Goal: Find specific page/section: Find specific page/section

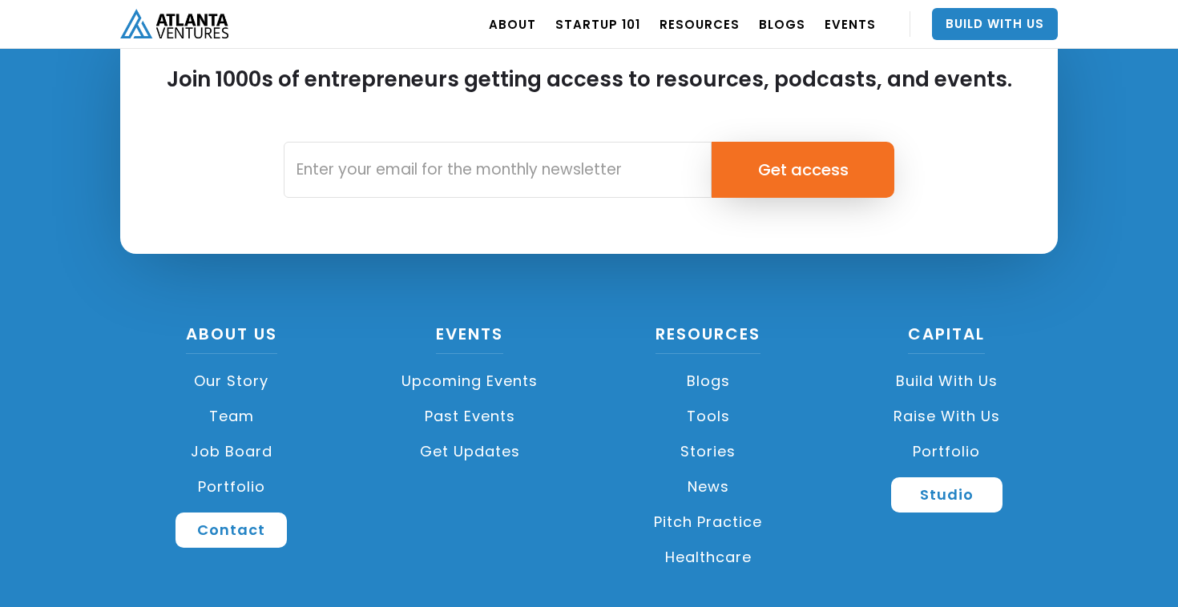
scroll to position [3853, 0]
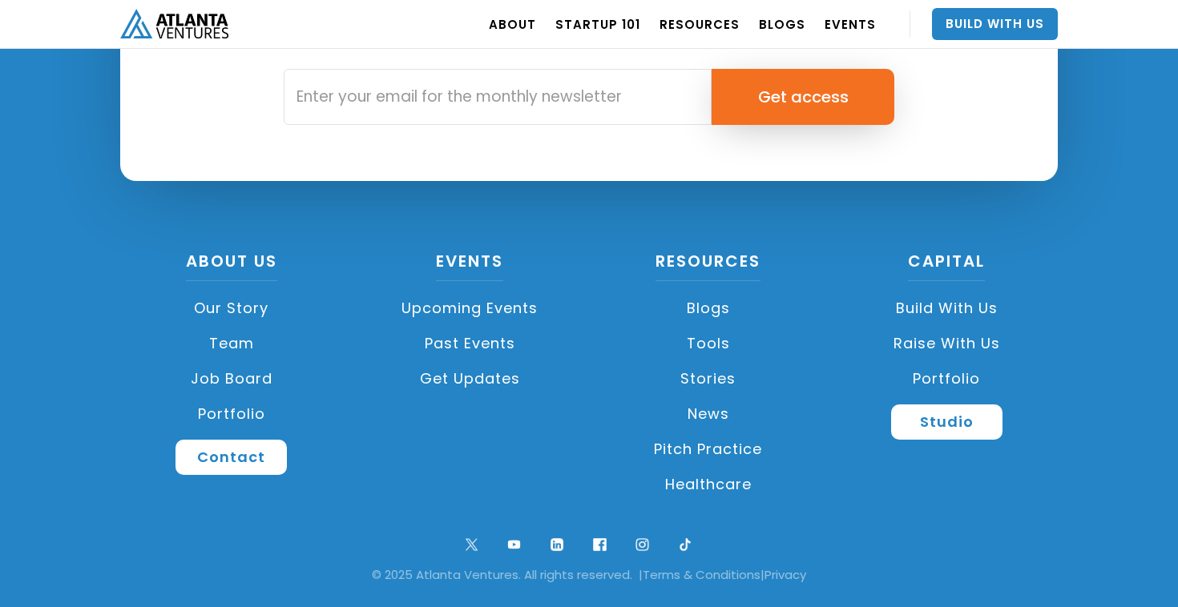
click at [233, 377] on link "Job Board" at bounding box center [231, 378] width 223 height 35
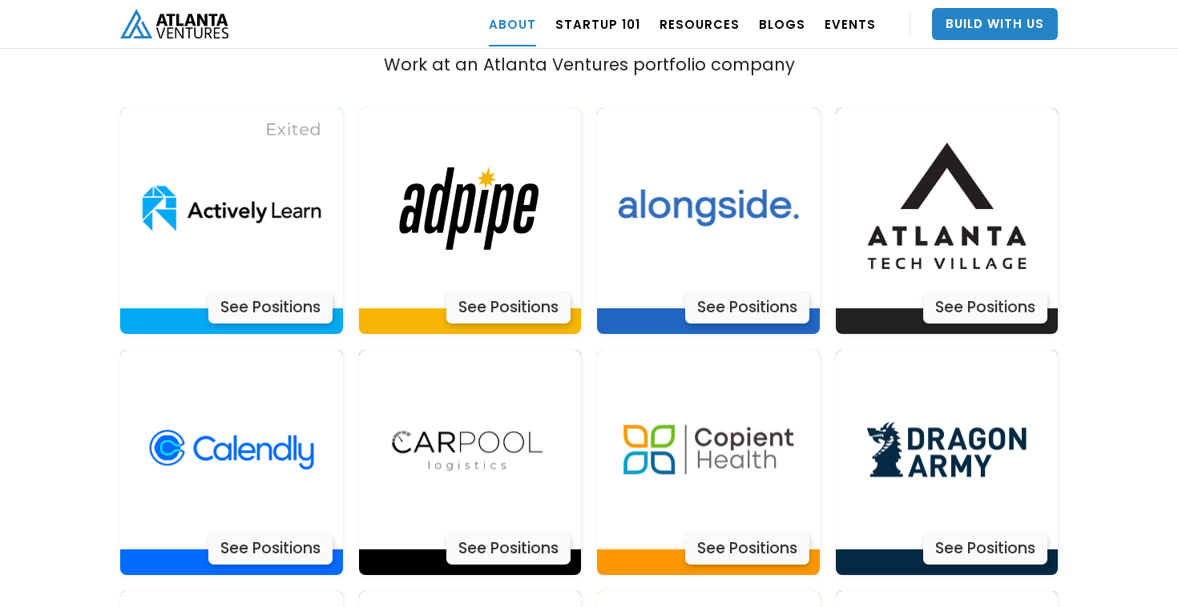
scroll to position [3313, 0]
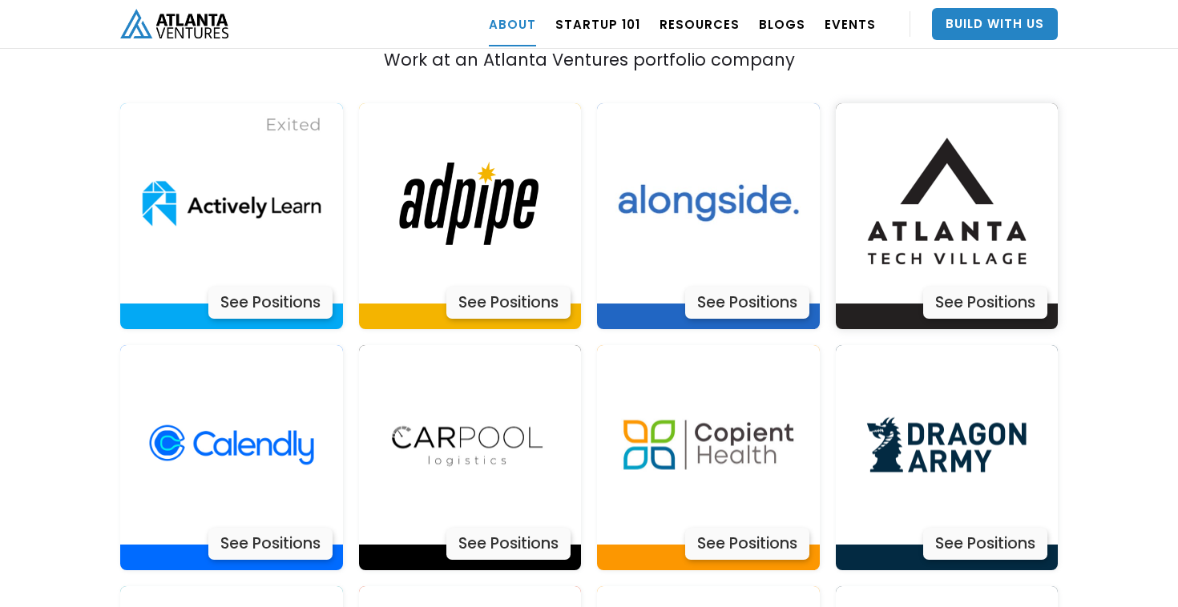
click at [954, 183] on img at bounding box center [946, 203] width 200 height 200
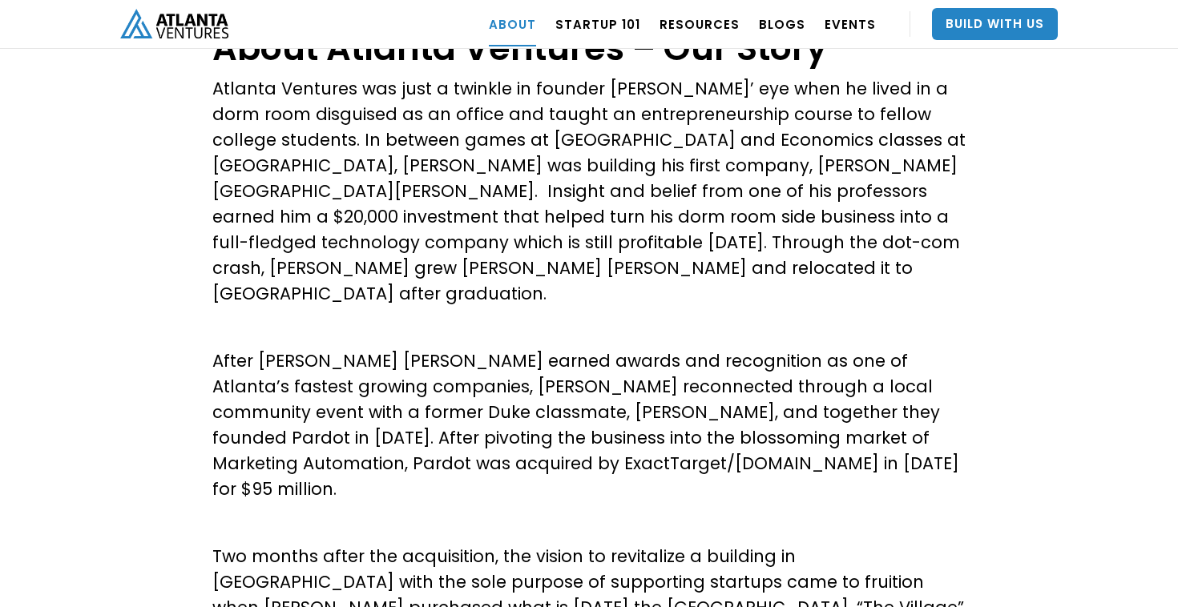
scroll to position [232, 0]
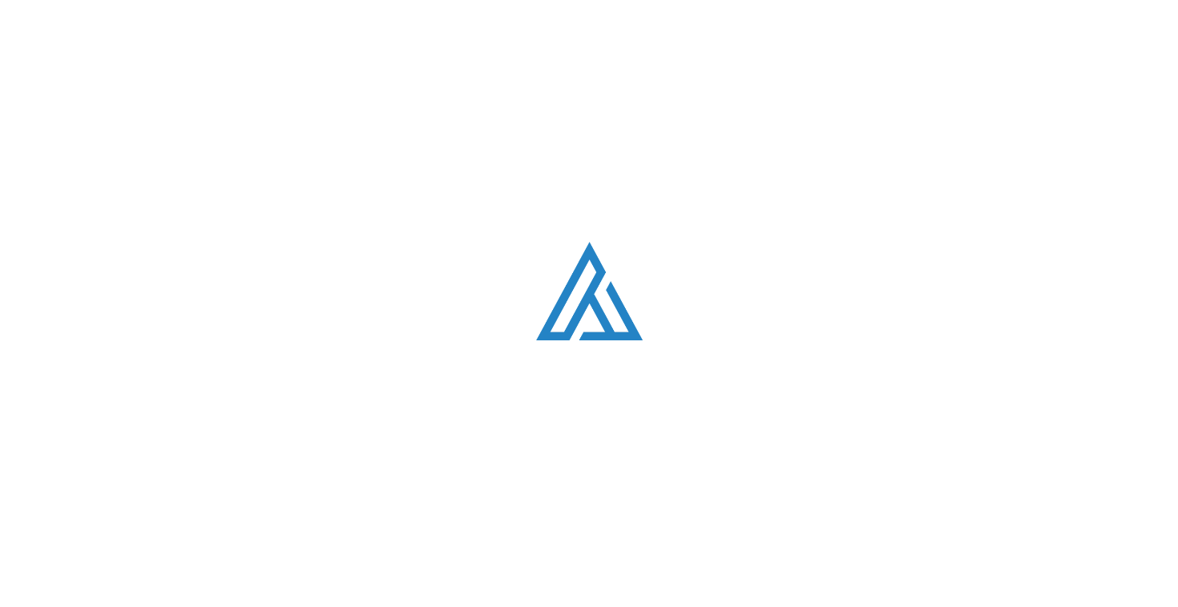
scroll to position [3853, 0]
